Goal: Entertainment & Leisure: Consume media (video, audio)

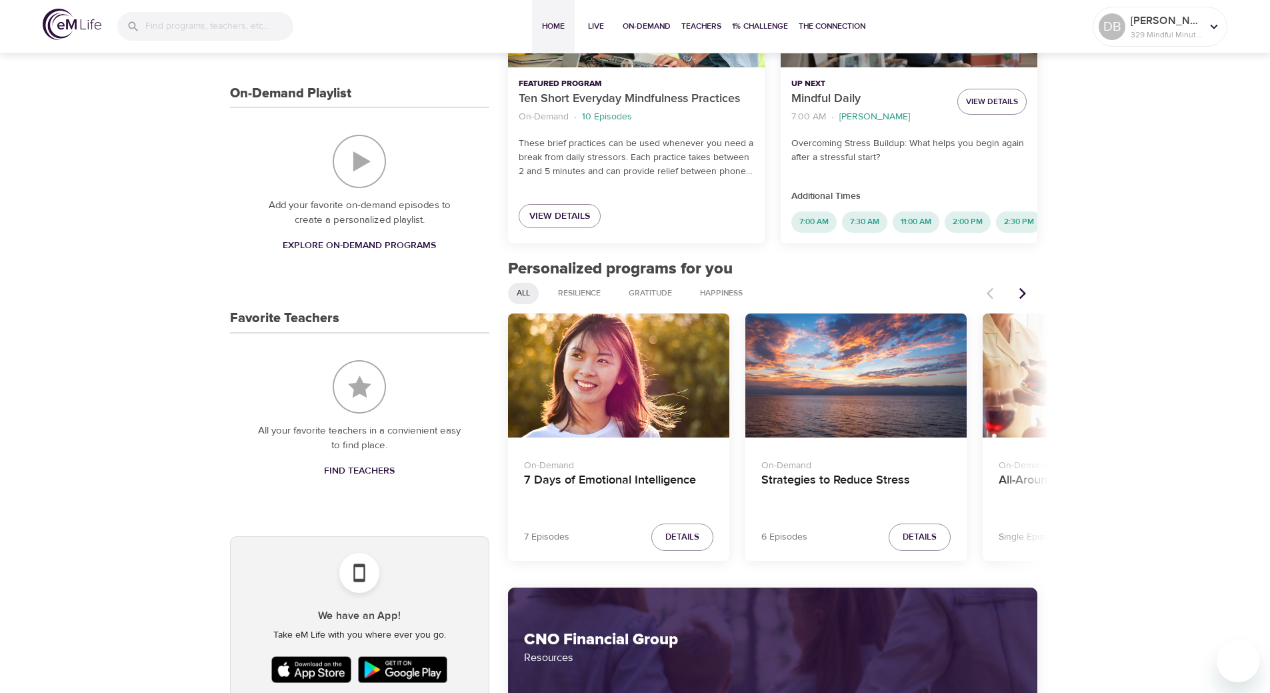
scroll to position [333, 0]
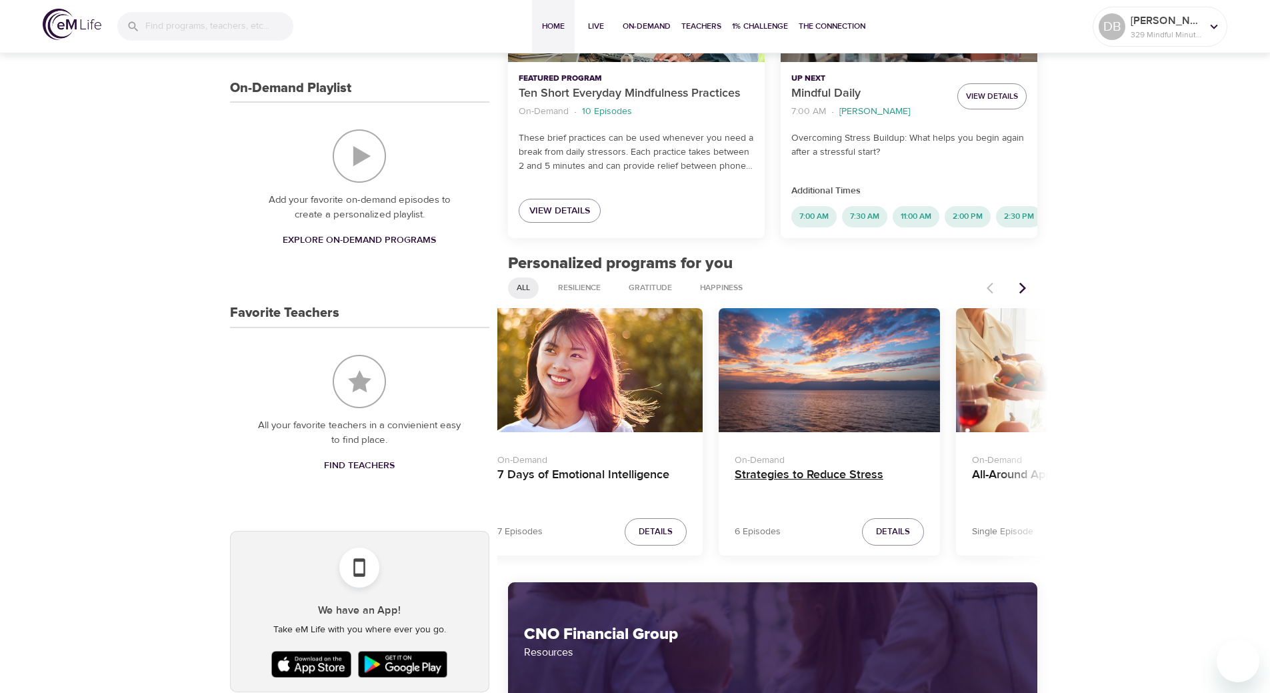
click at [885, 486] on h4 "Strategies to Reduce Stress" at bounding box center [829, 483] width 189 height 32
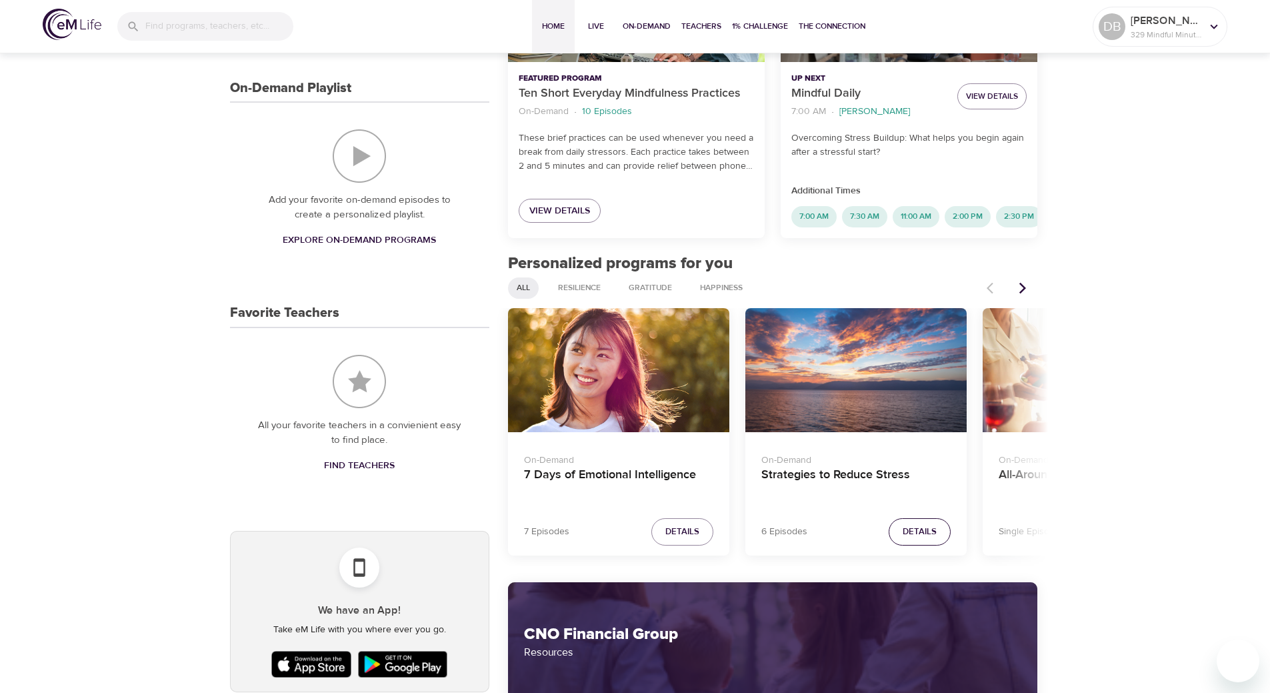
click at [931, 539] on span "Details" at bounding box center [920, 531] width 34 height 15
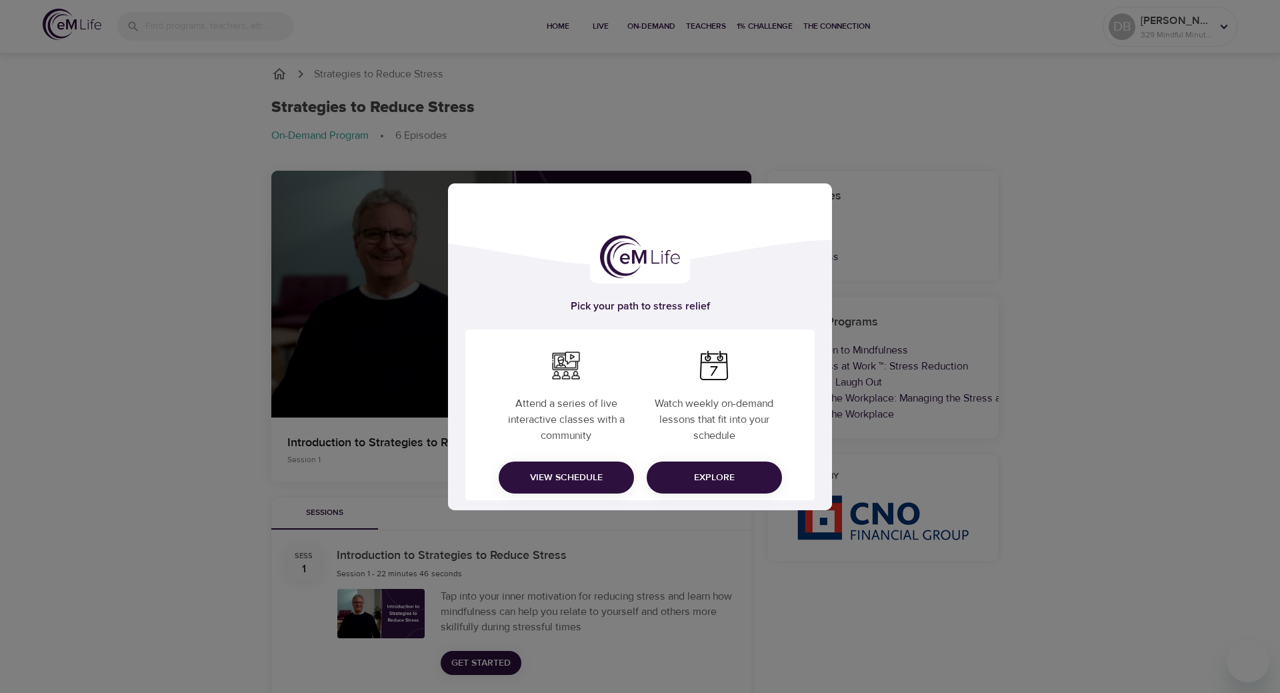
click at [773, 111] on div "Pick your path to stress relief Attend a series of live interactive classes wit…" at bounding box center [640, 346] width 1280 height 693
click at [715, 475] on span "Explore" at bounding box center [714, 477] width 114 height 17
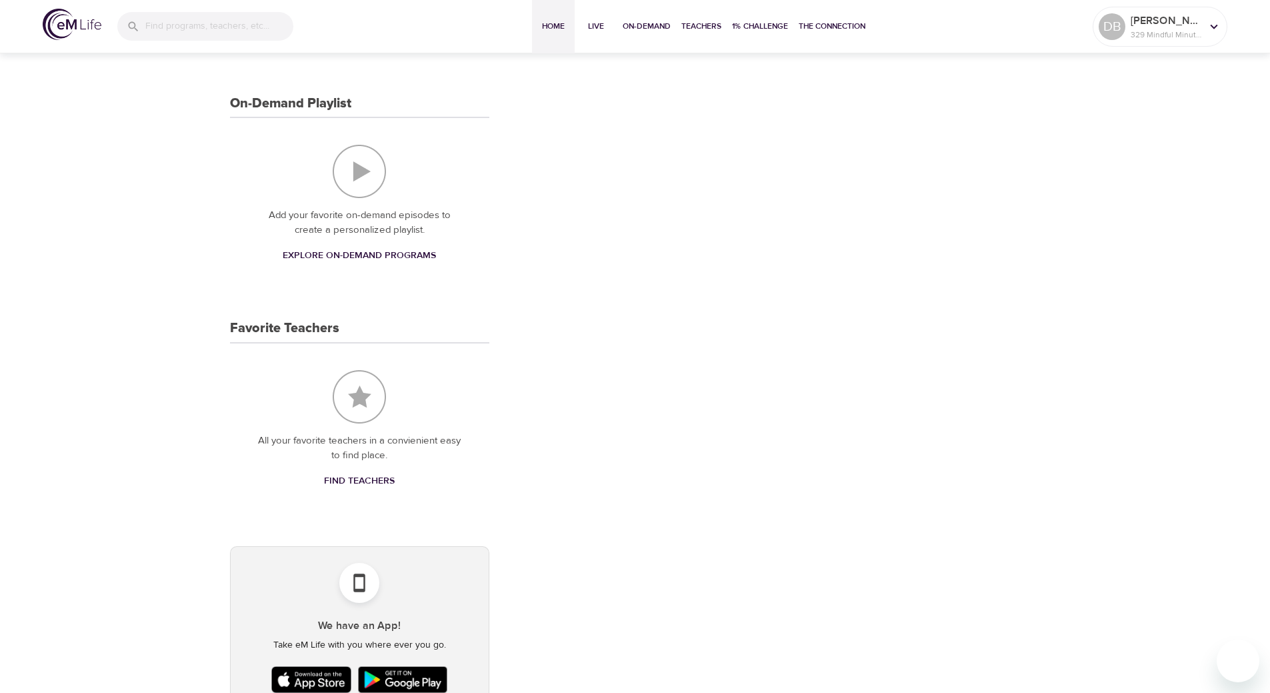
scroll to position [333, 0]
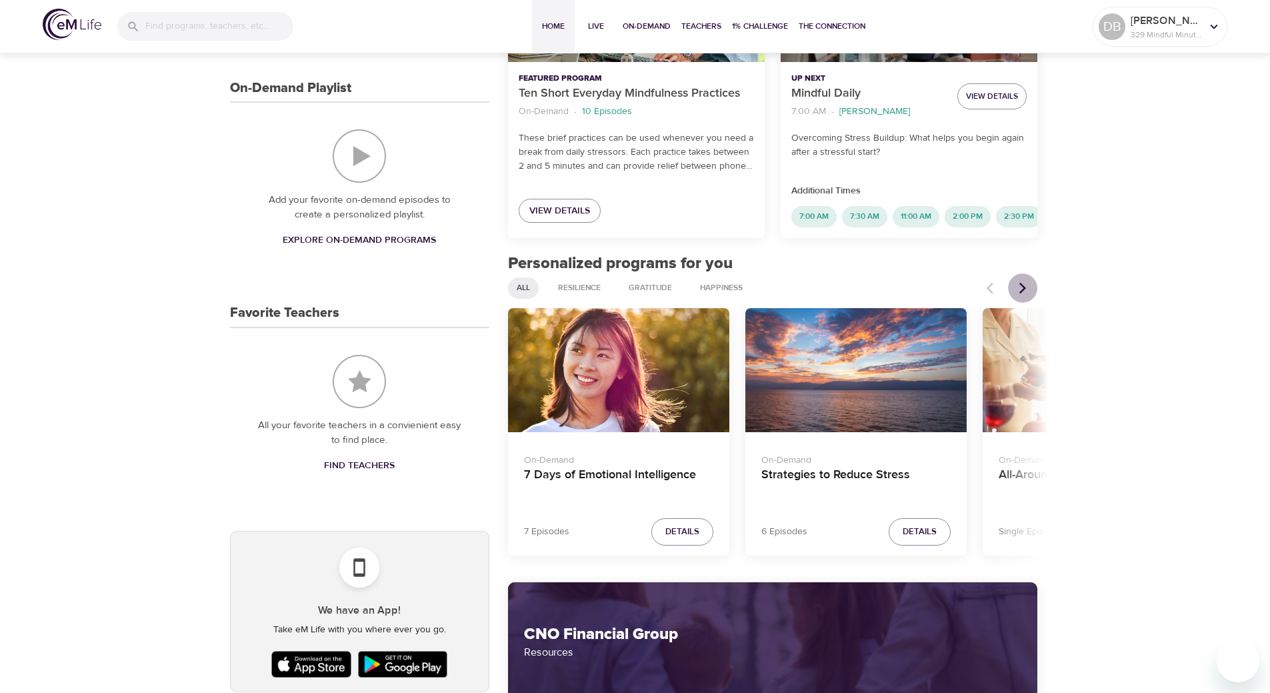
click at [1022, 295] on icon "Next items" at bounding box center [1022, 287] width 13 height 13
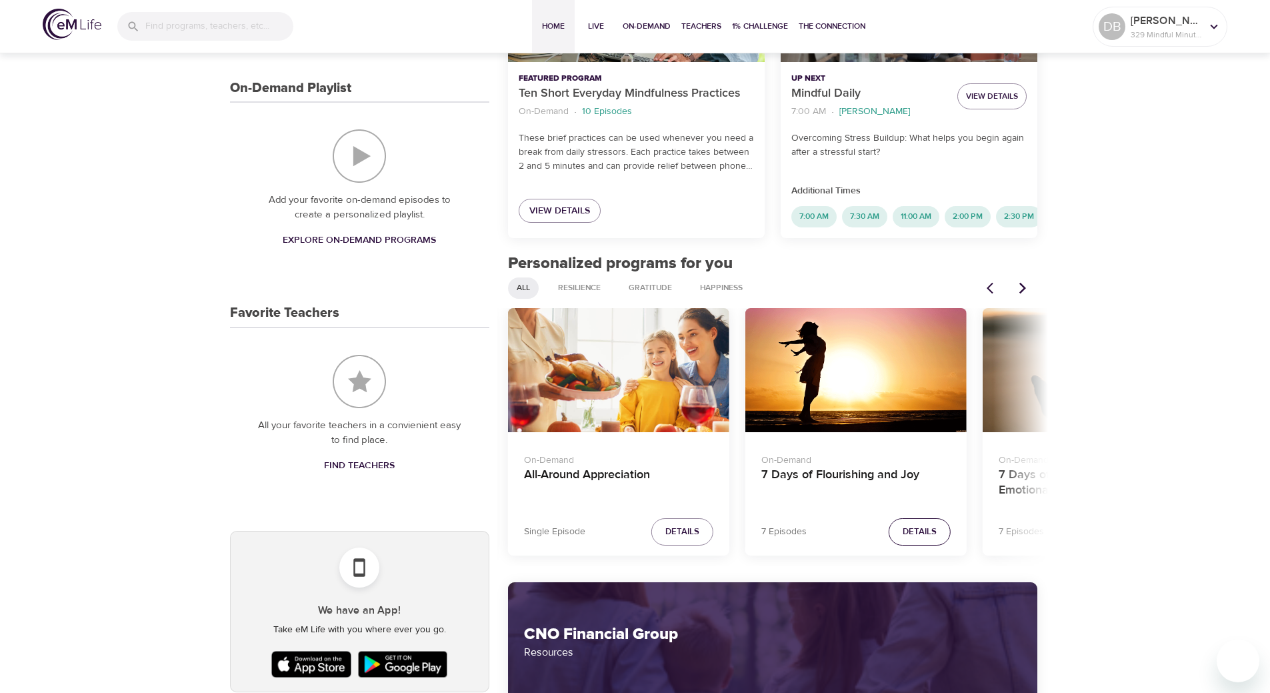
click at [919, 539] on span "Details" at bounding box center [920, 531] width 34 height 15
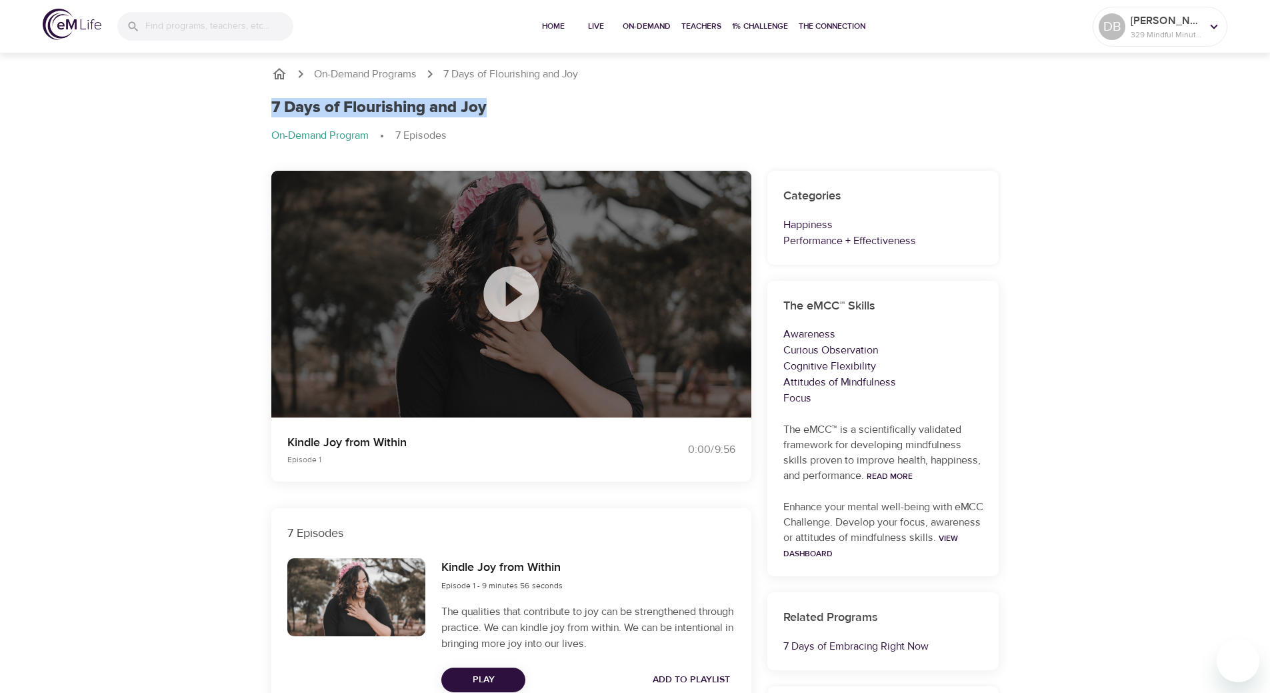
drag, startPoint x: 493, startPoint y: 105, endPoint x: 269, endPoint y: 114, distance: 224.2
click at [269, 114] on div "7 Days of Flourishing and Joy On-Demand Program 7 Episodes" at bounding box center [635, 126] width 744 height 73
copy h1 "7 Days of Flourishing and Joy"
drag, startPoint x: 581, startPoint y: 563, endPoint x: 443, endPoint y: 562, distance: 138.0
click at [443, 562] on div "Kindle Joy from Within Episode 1 - 9 minutes 56 seconds" at bounding box center [587, 575] width 293 height 35
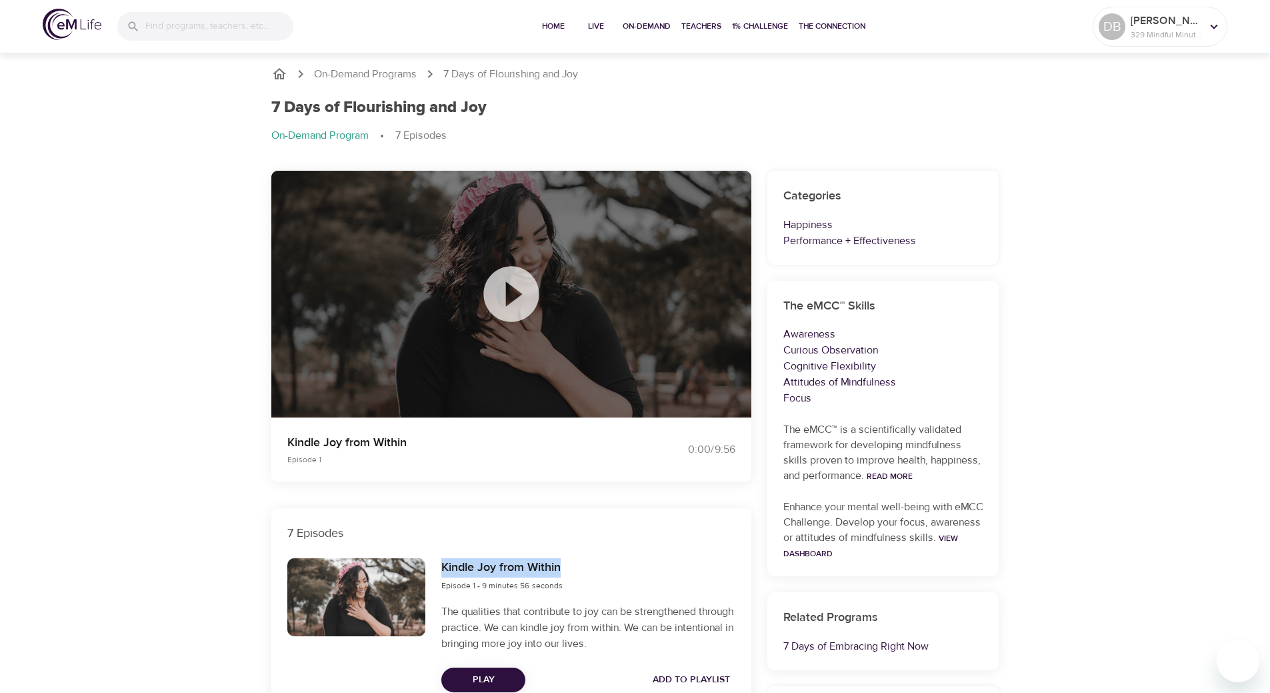
copy h6 "Kindle Joy from Within"
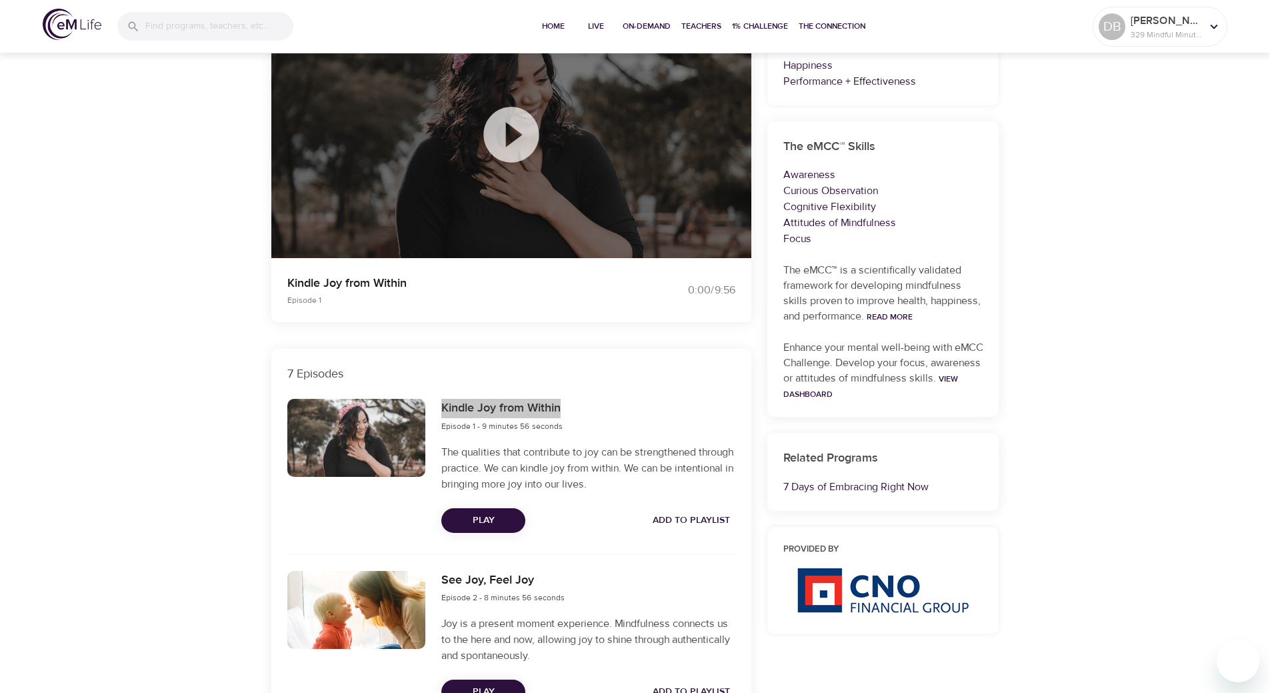
scroll to position [200, 0]
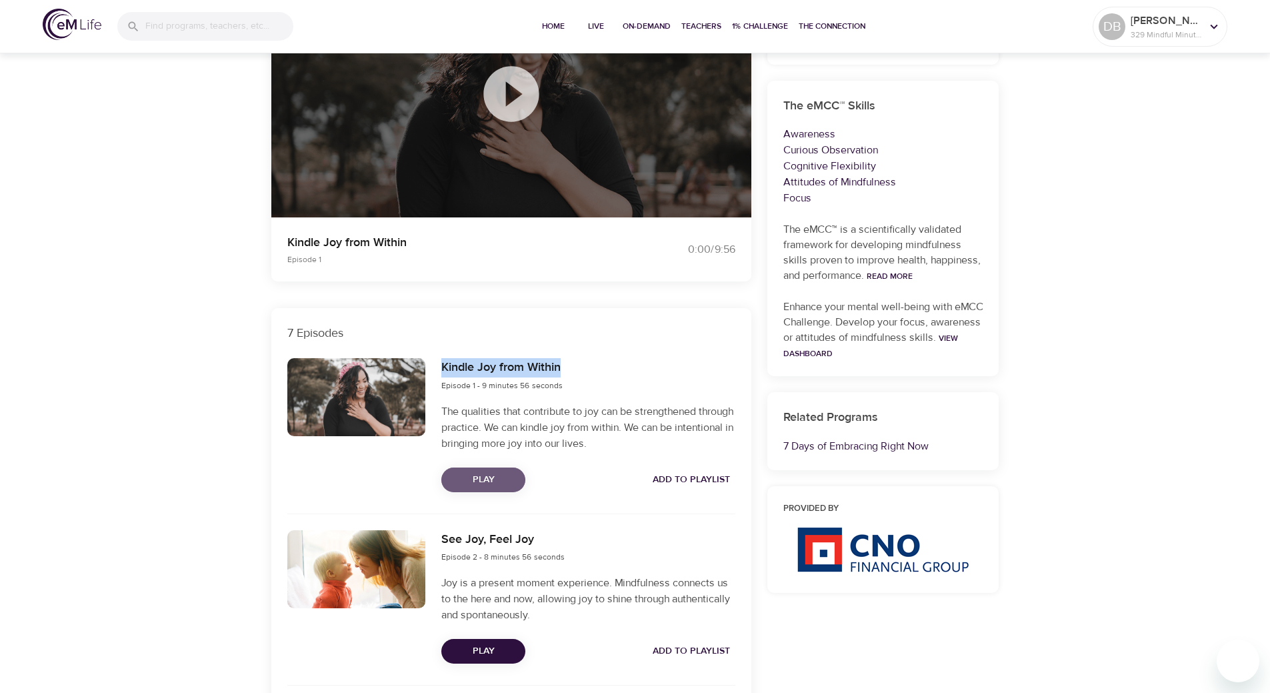
click at [502, 483] on span "Play" at bounding box center [483, 479] width 63 height 17
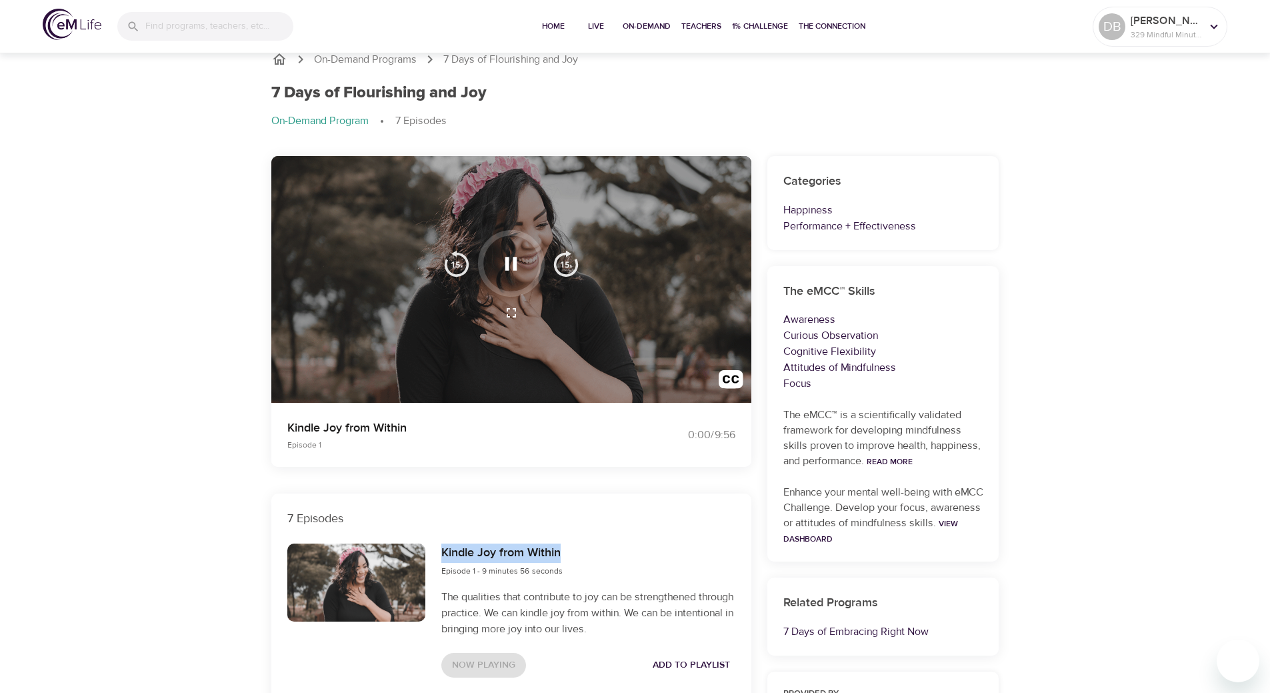
scroll to position [0, 0]
